Goal: Book appointment/travel/reservation

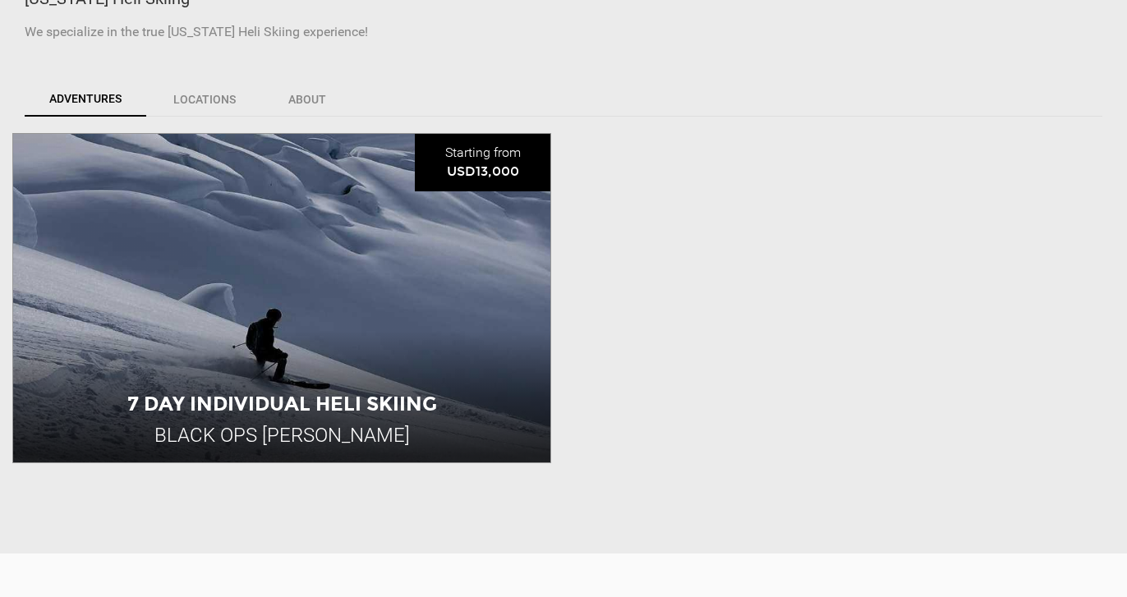
scroll to position [476, 0]
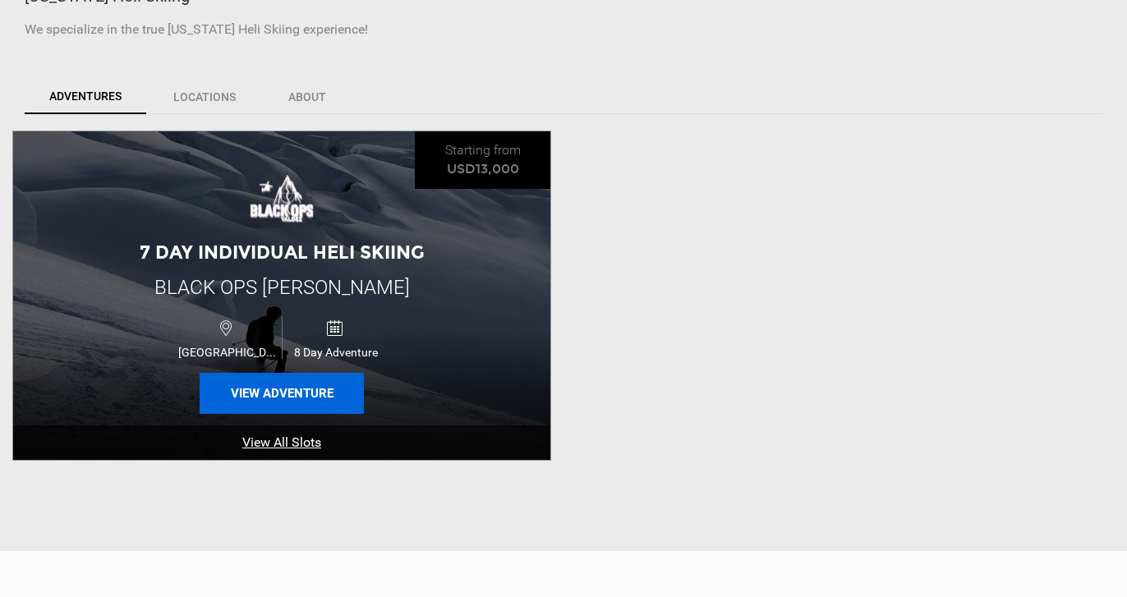
click at [285, 392] on button "View Adventure" at bounding box center [282, 393] width 164 height 41
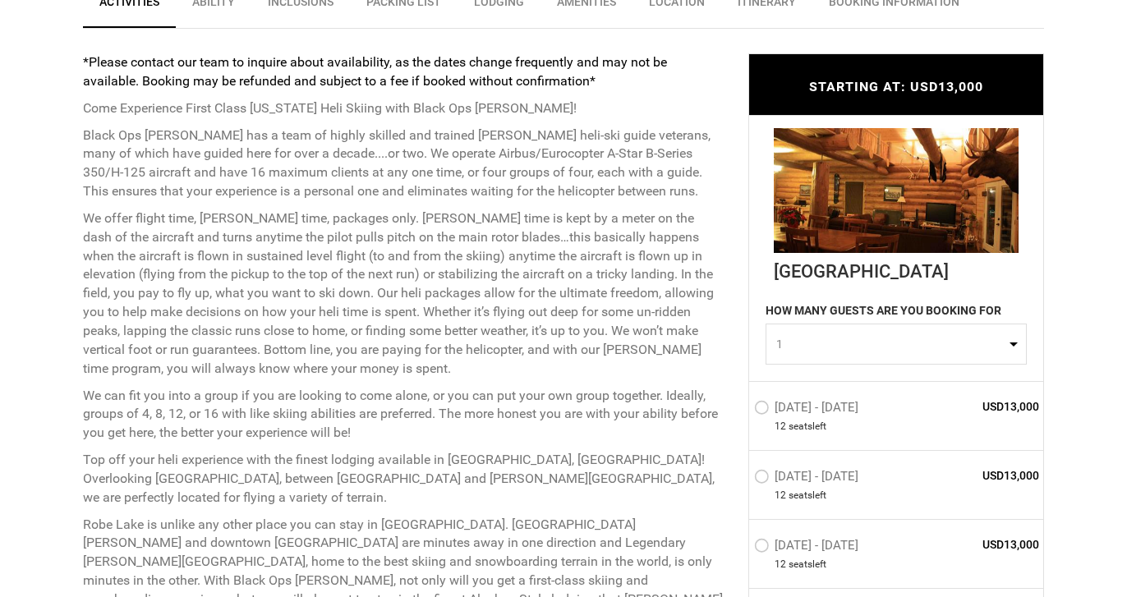
scroll to position [677, 0]
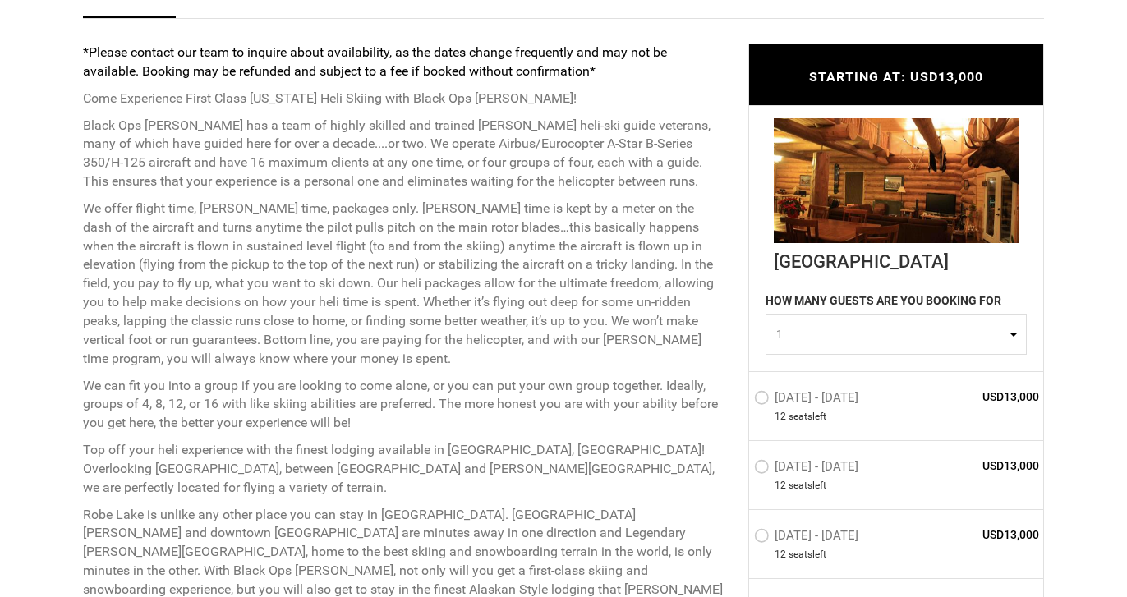
click at [863, 463] on label "Mar 8 - Mar 15, 2026" at bounding box center [808, 469] width 108 height 20
click at [743, 463] on input "Mar 8 - Mar 15, 2026" at bounding box center [743, 473] width 0 height 35
click at [849, 472] on label "Mar 8 - Mar 15, 2026" at bounding box center [808, 468] width 108 height 20
click at [743, 472] on input "Mar 8 - Mar 15, 2026" at bounding box center [743, 473] width 0 height 34
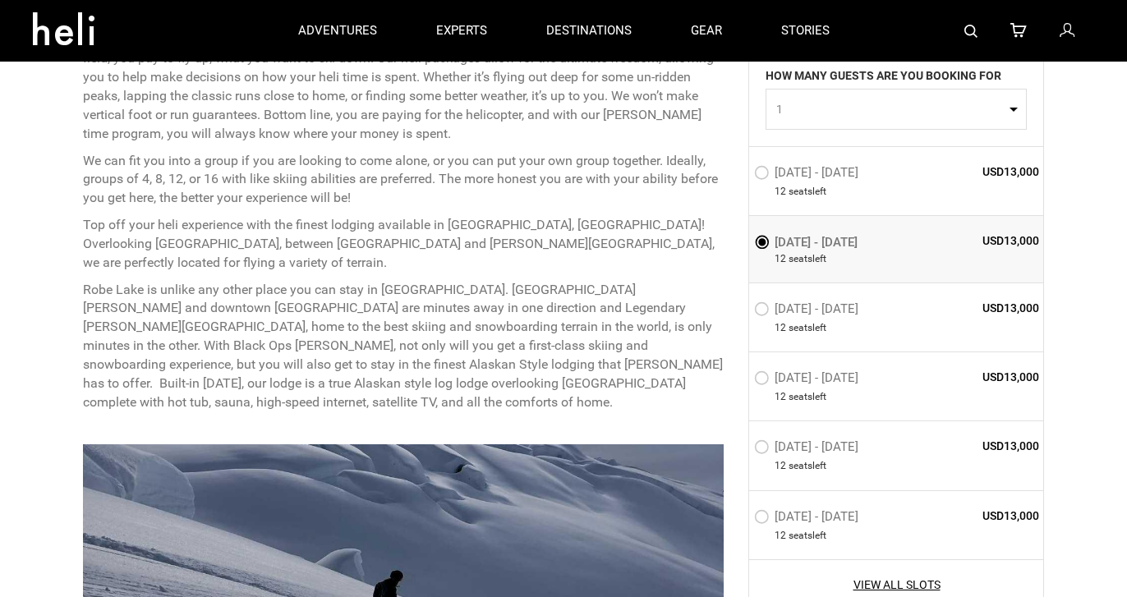
scroll to position [900, 0]
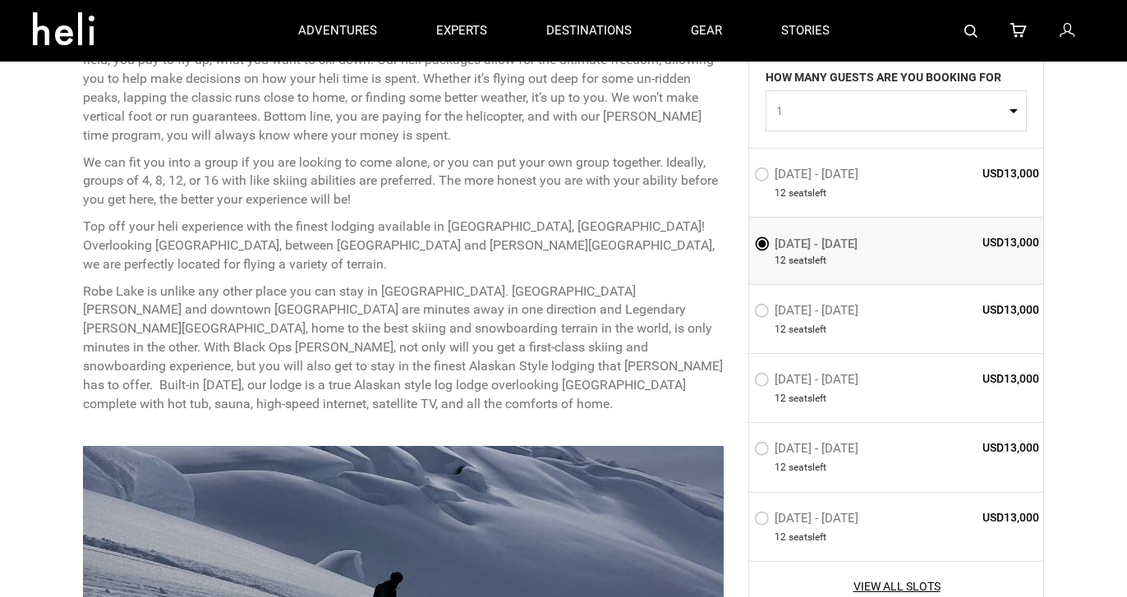
click at [909, 254] on span "12 seat s left" at bounding box center [837, 261] width 166 height 14
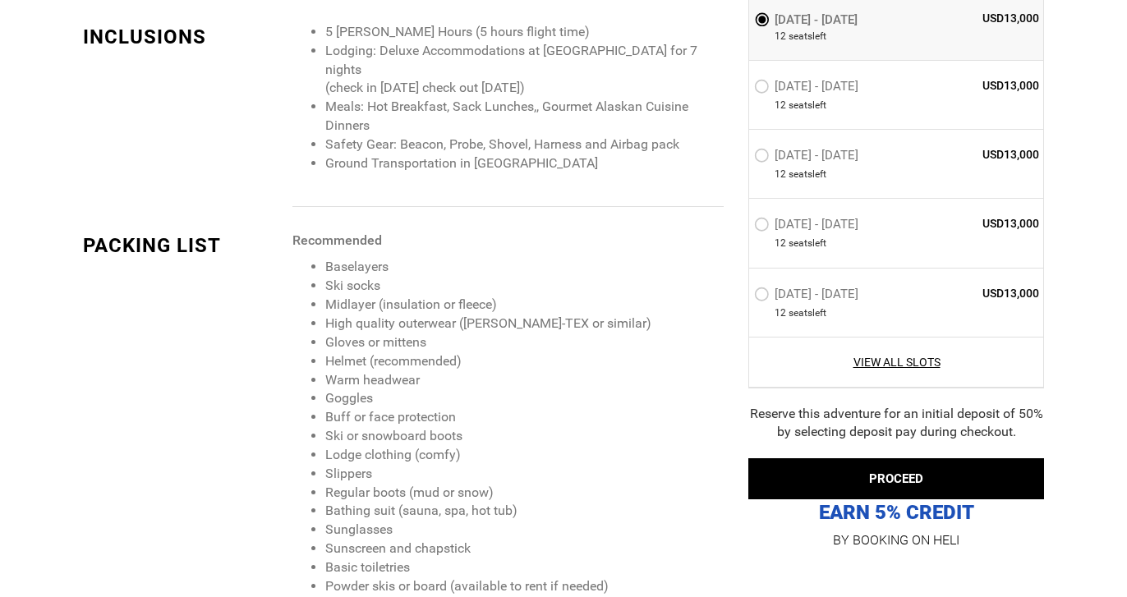
scroll to position [1884, 0]
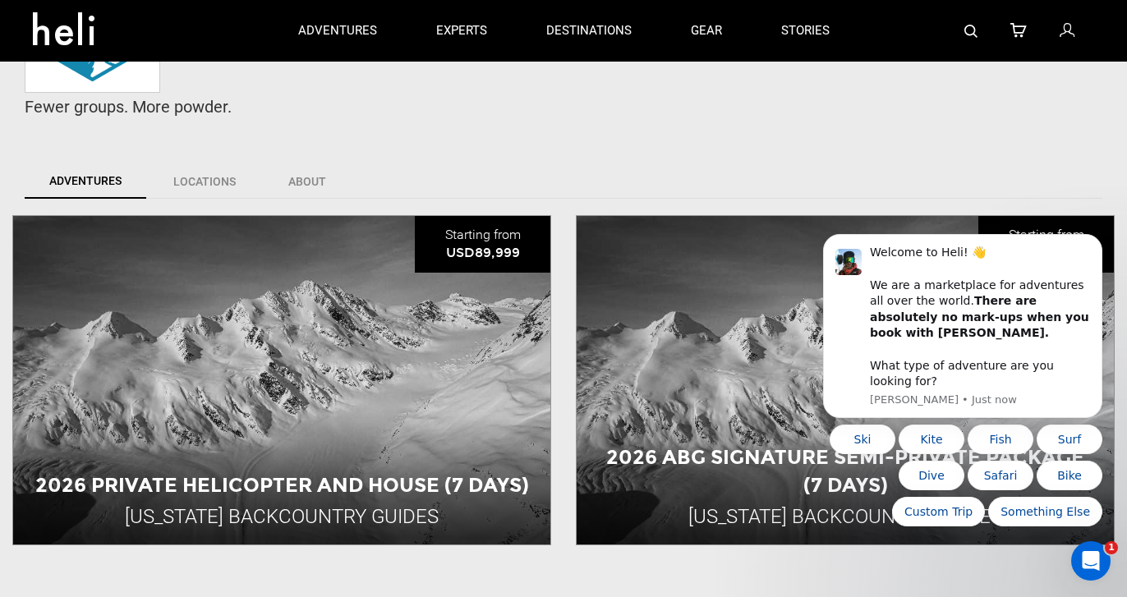
scroll to position [356, 0]
